Goal: Task Accomplishment & Management: Manage account settings

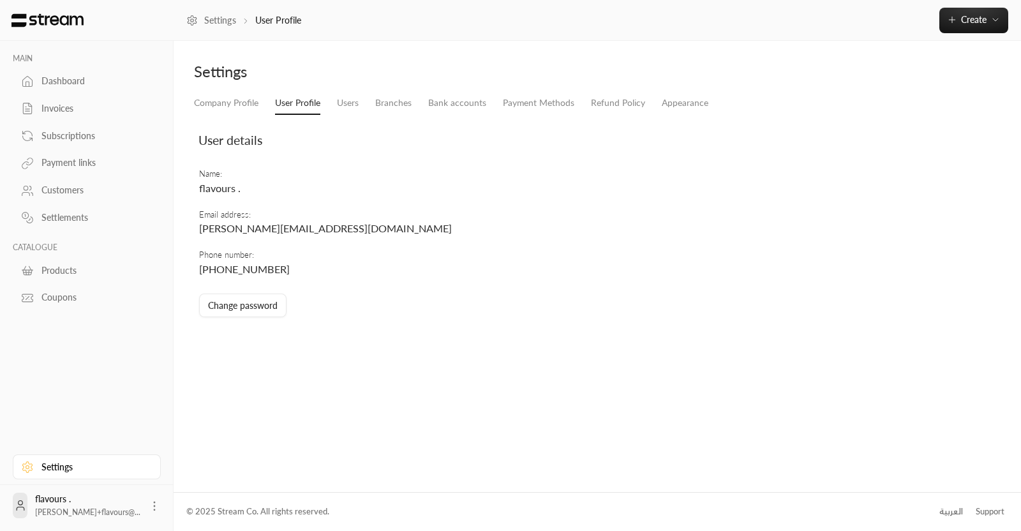
click at [65, 87] on div "Dashboard" at bounding box center [92, 81] width 103 height 13
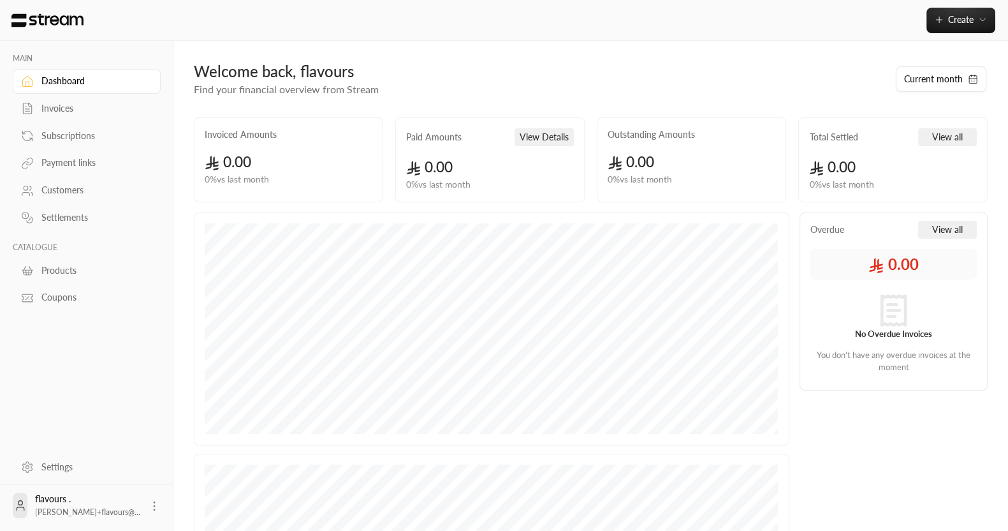
click at [114, 515] on span "[PERSON_NAME]+flavours@..." at bounding box center [87, 512] width 105 height 10
copy div "[PERSON_NAME]+flavours@..."
click at [77, 457] on link "Settings" at bounding box center [87, 466] width 148 height 25
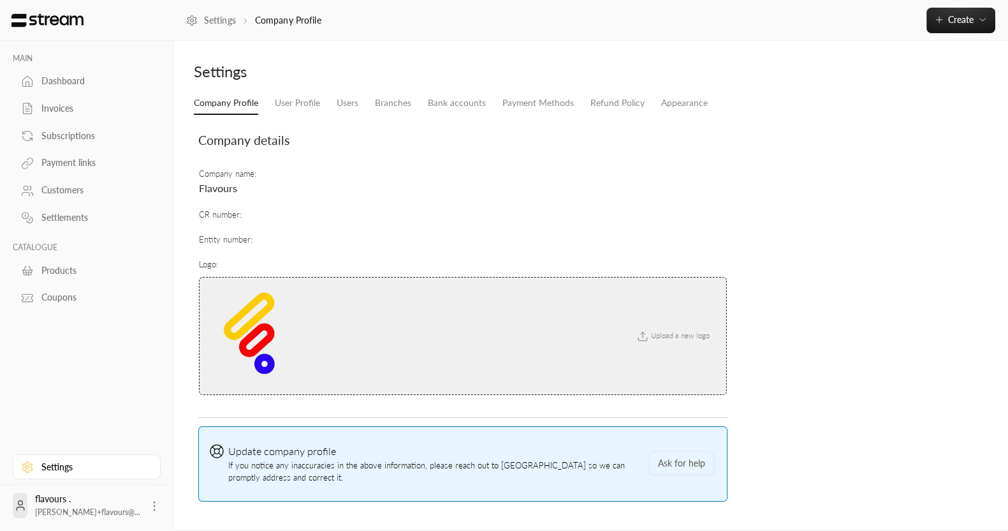
click at [305, 89] on div "Settings" at bounding box center [591, 76] width 807 height 31
click at [302, 100] on link "User Profile" at bounding box center [297, 103] width 45 height 23
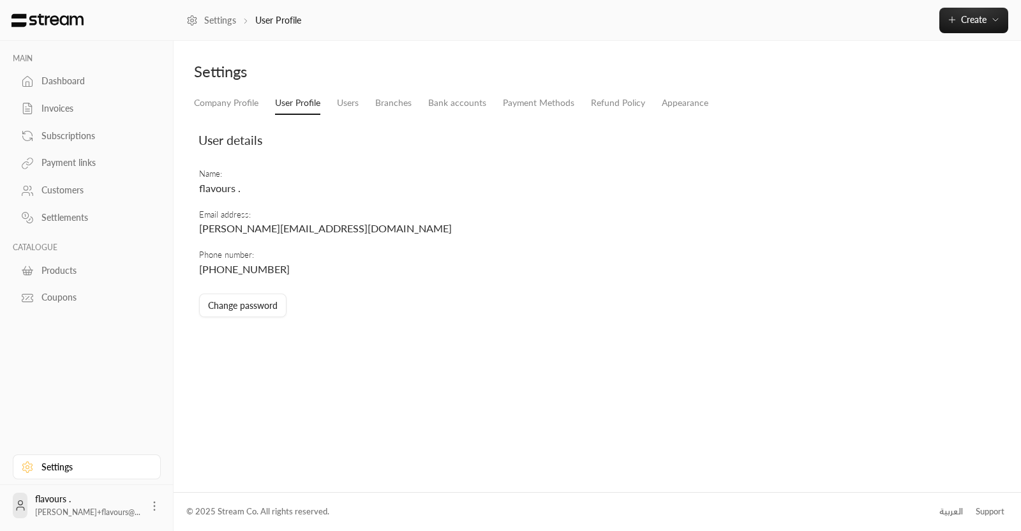
click at [258, 221] on td "Email address : k.aborashid+flavours@streampay.sa" at bounding box center [467, 222] width 538 height 40
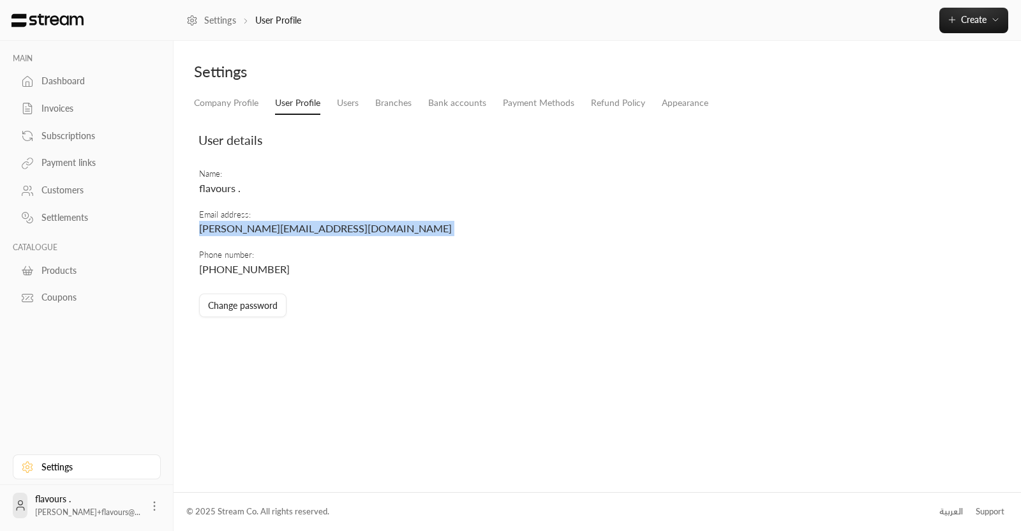
click at [258, 221] on td "Email address : k.aborashid+flavours@streampay.sa" at bounding box center [467, 222] width 538 height 40
copy span "k.aborashid+flavours@streampay.sa"
click at [83, 92] on link "Dashboard" at bounding box center [87, 81] width 148 height 25
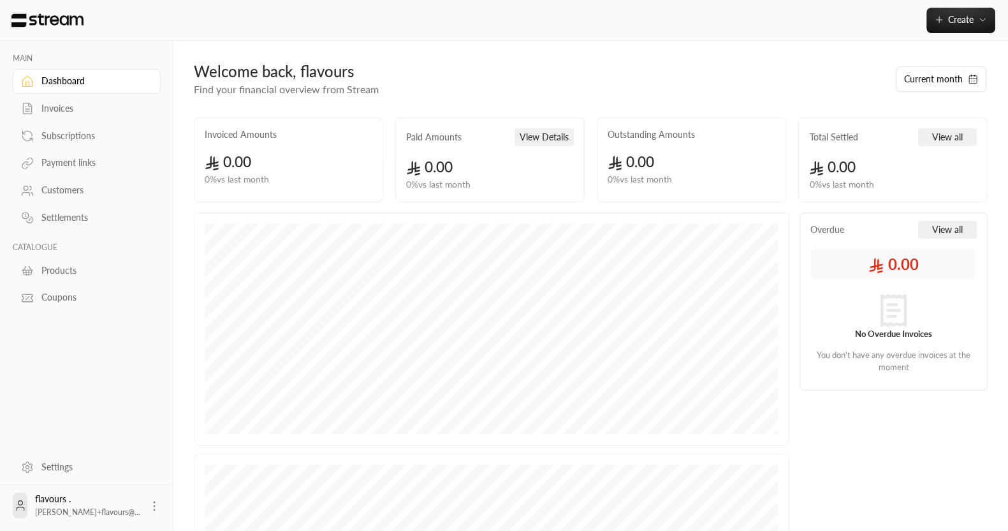
scroll to position [239, 0]
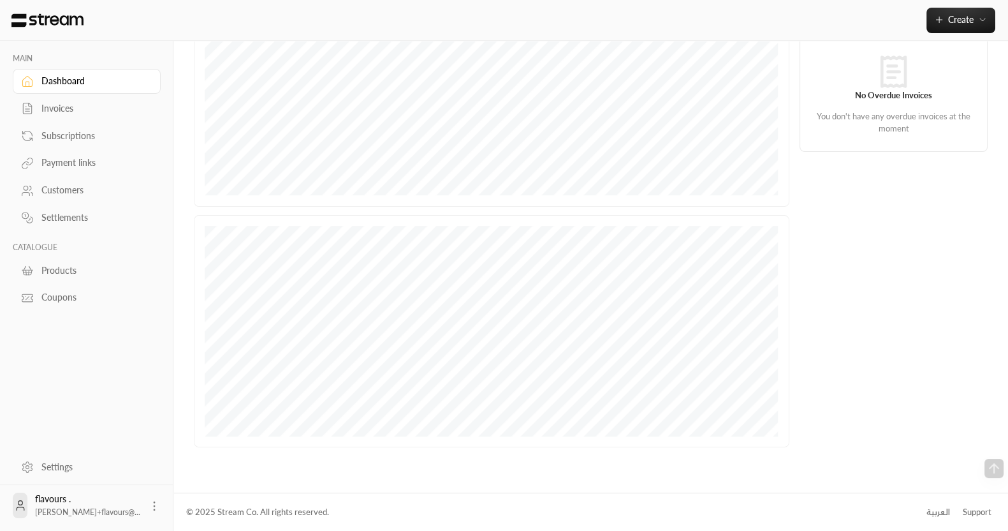
click at [941, 508] on div "العربية" at bounding box center [939, 512] width 24 height 13
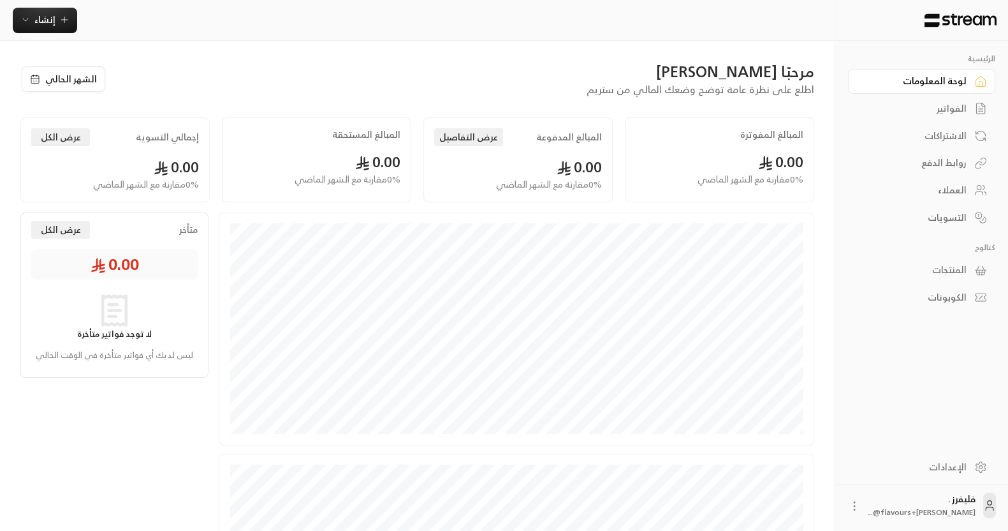
scroll to position [239, 0]
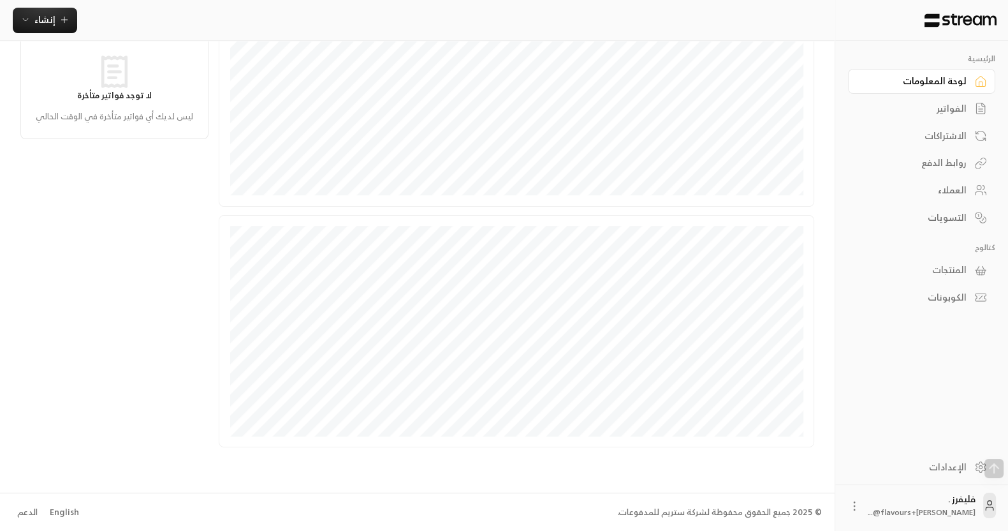
click at [60, 518] on div "English" at bounding box center [64, 512] width 29 height 13
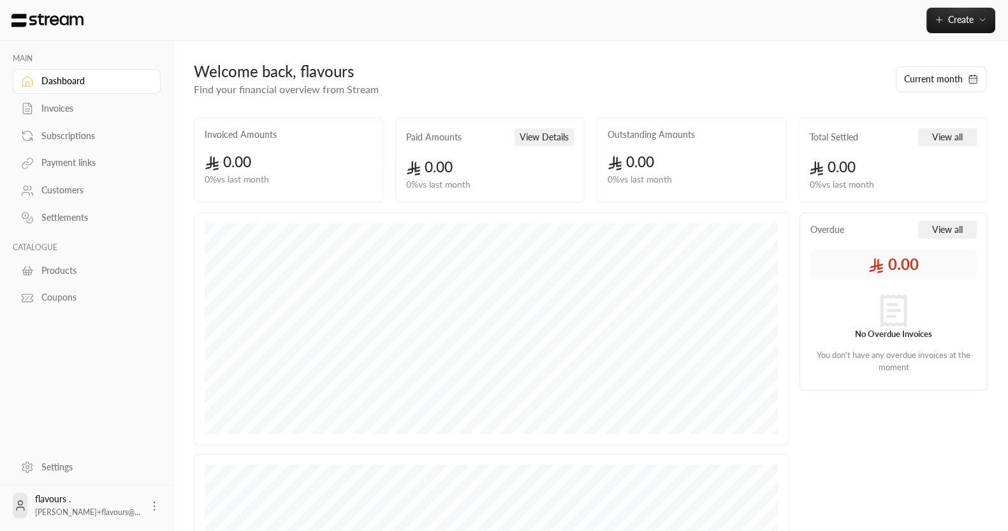
click at [64, 478] on link "Settings" at bounding box center [87, 466] width 148 height 25
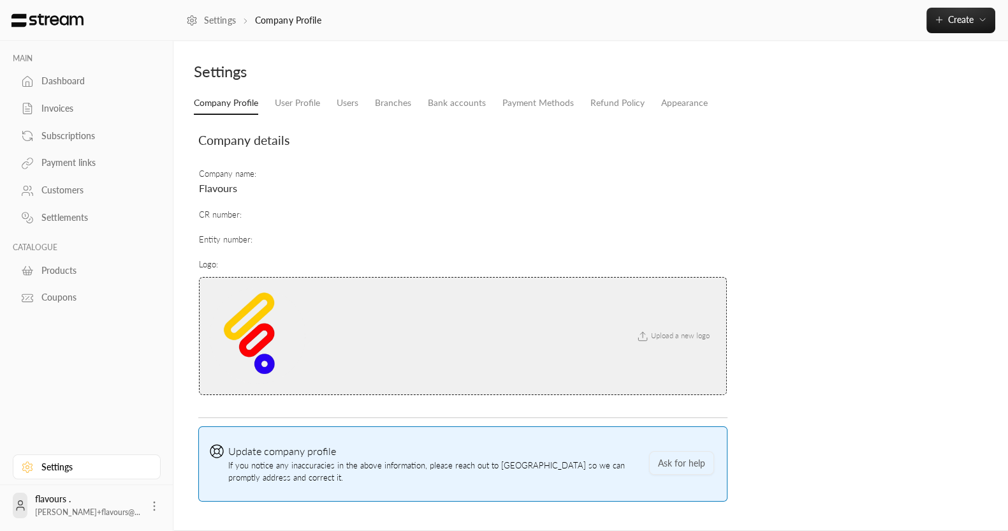
click at [532, 80] on div "Settings" at bounding box center [389, 71] width 391 height 20
click at [533, 97] on link "Payment Methods" at bounding box center [538, 103] width 71 height 23
